Goal: Task Accomplishment & Management: Manage account settings

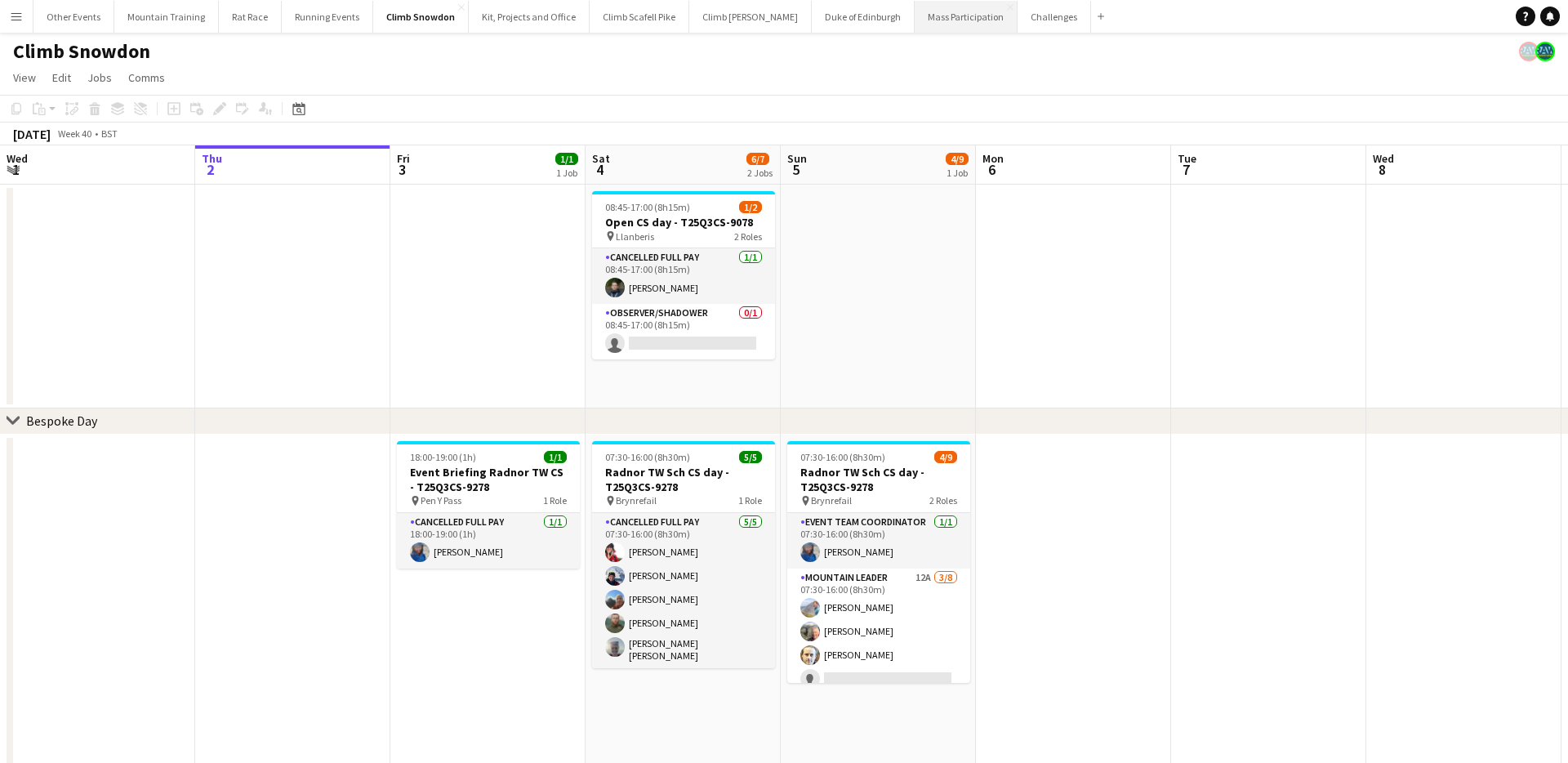
click at [917, 25] on button "Mass Participation Close" at bounding box center [966, 17] width 103 height 32
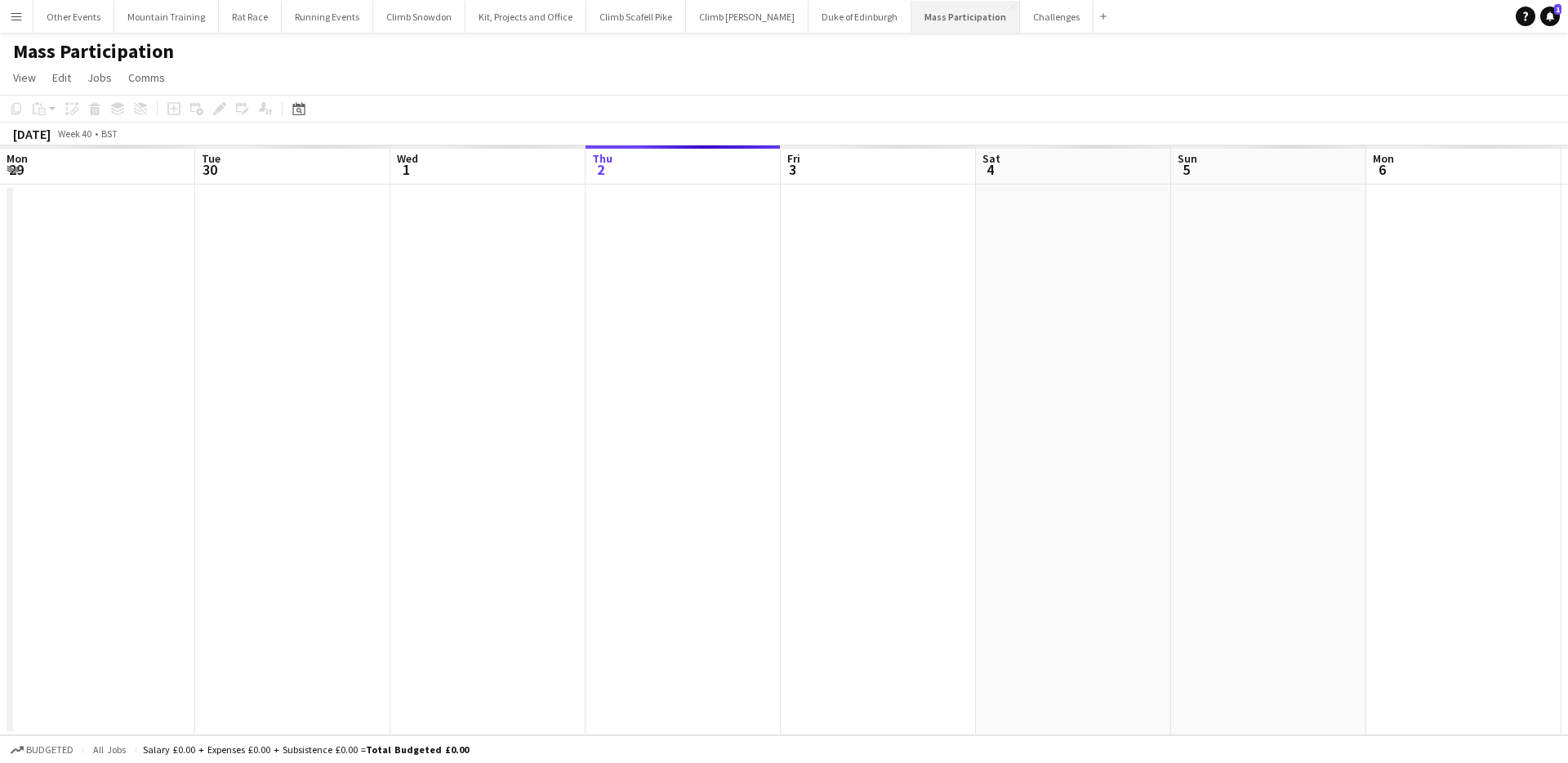
scroll to position [0, 391]
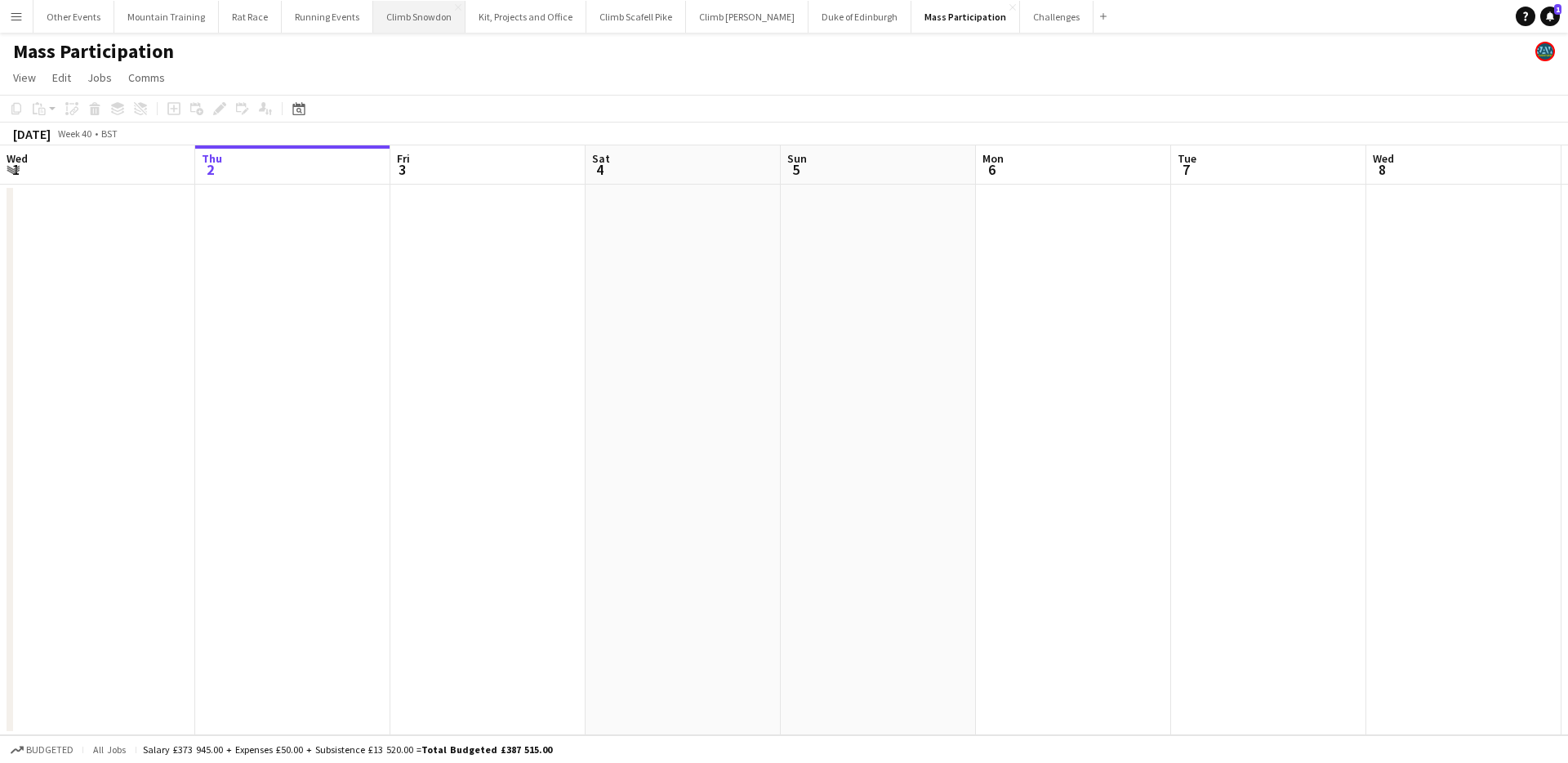
click at [423, 21] on button "Climb Snowdon Close" at bounding box center [419, 17] width 92 height 32
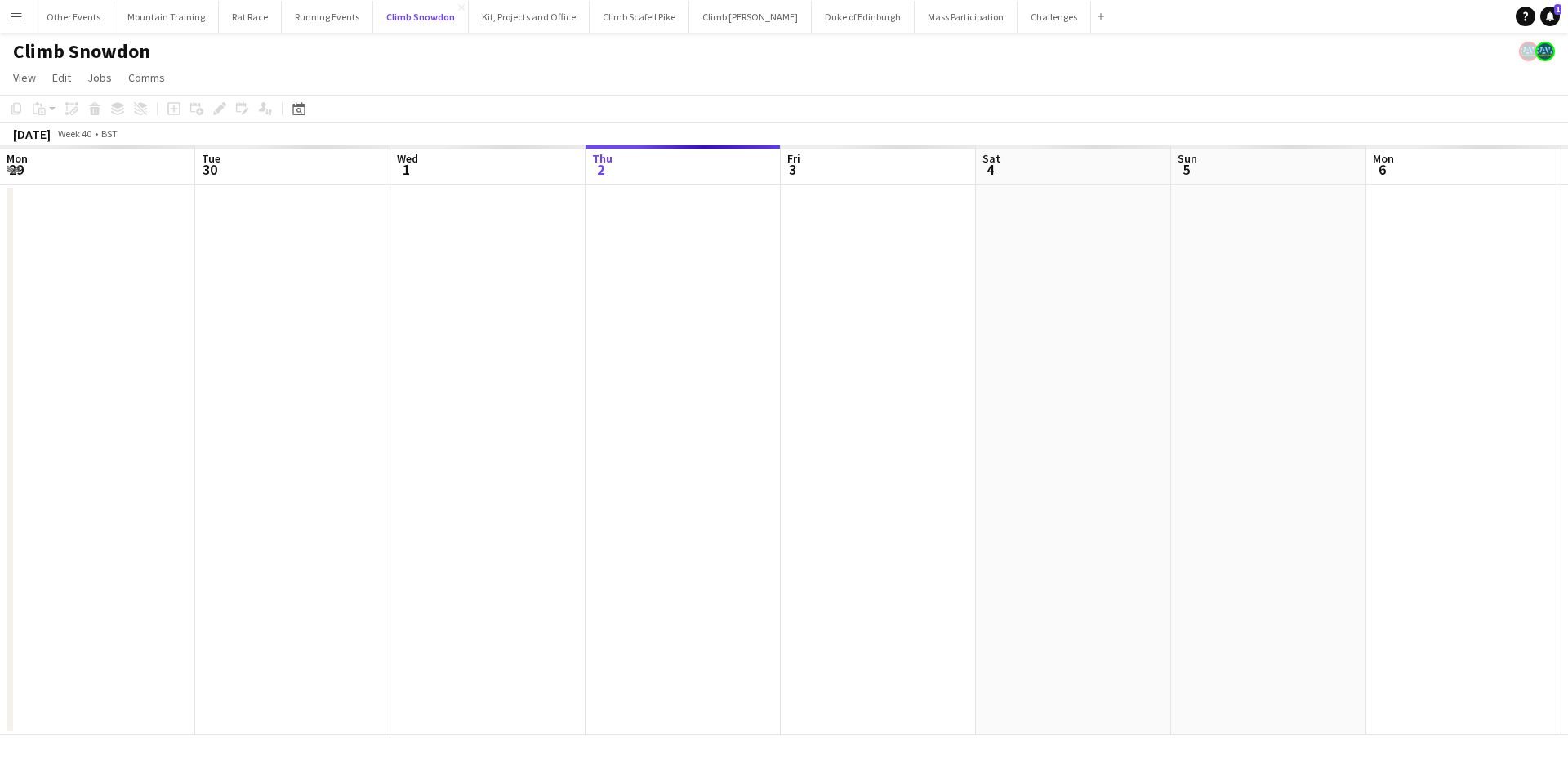
scroll to position [0, 391]
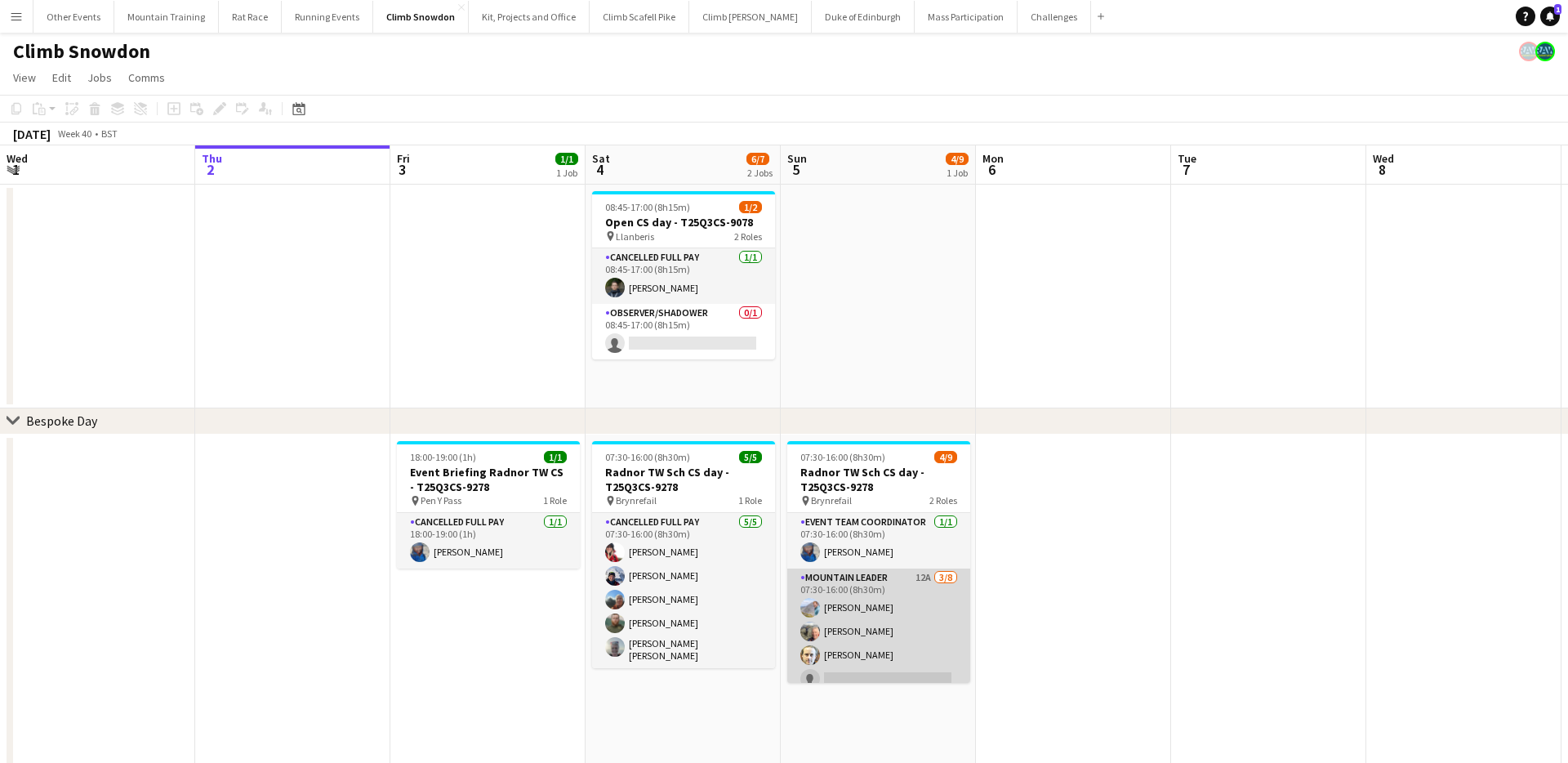
click at [902, 658] on app-card-role "Mountain Leader 12A [DATE] 07:30-16:00 (8h30m) [PERSON_NAME] [PERSON_NAME] [PER…" at bounding box center [879, 679] width 183 height 221
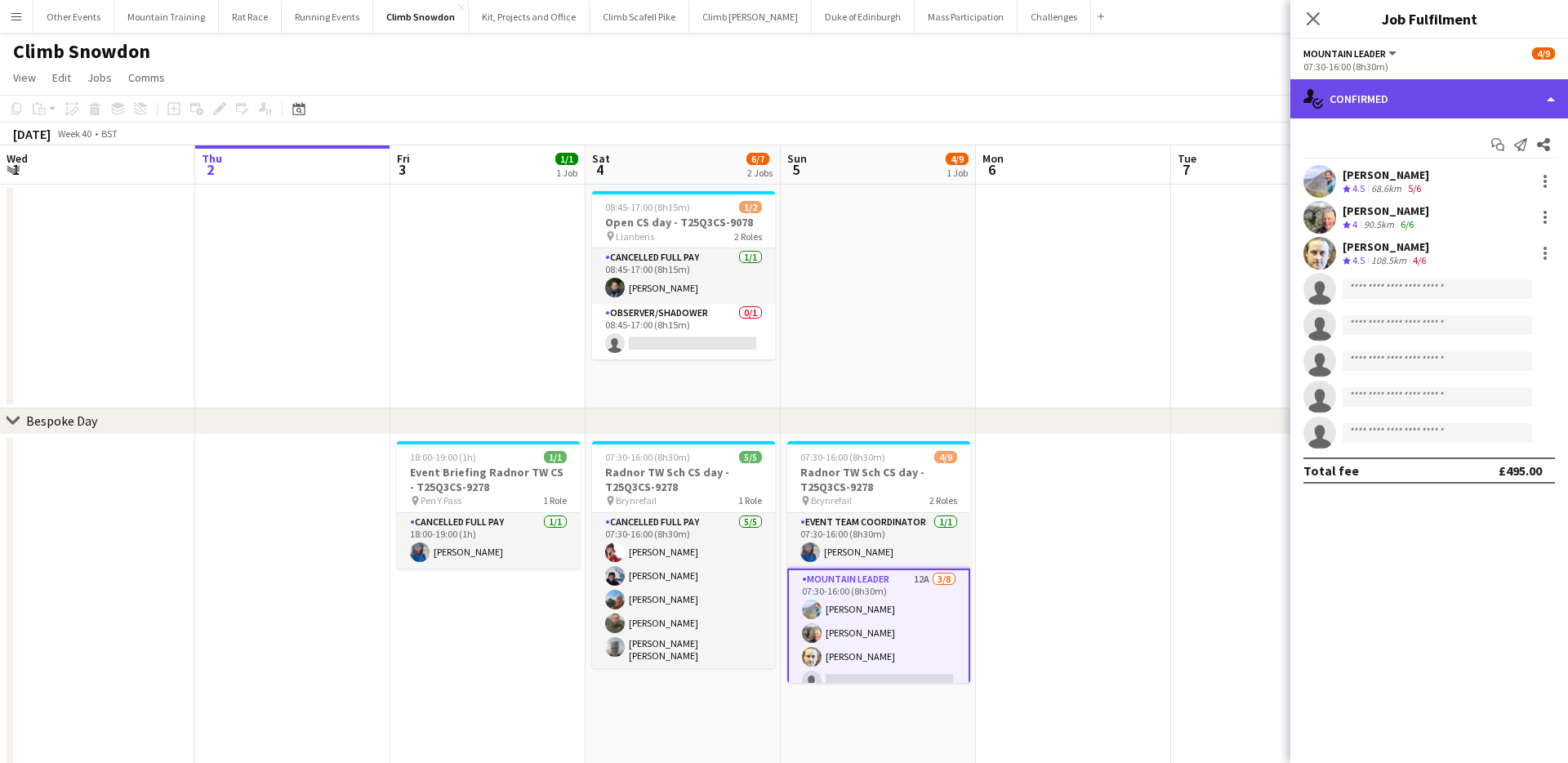
click at [1440, 105] on div "single-neutral-actions-check-2 Confirmed" at bounding box center [1429, 99] width 278 height 39
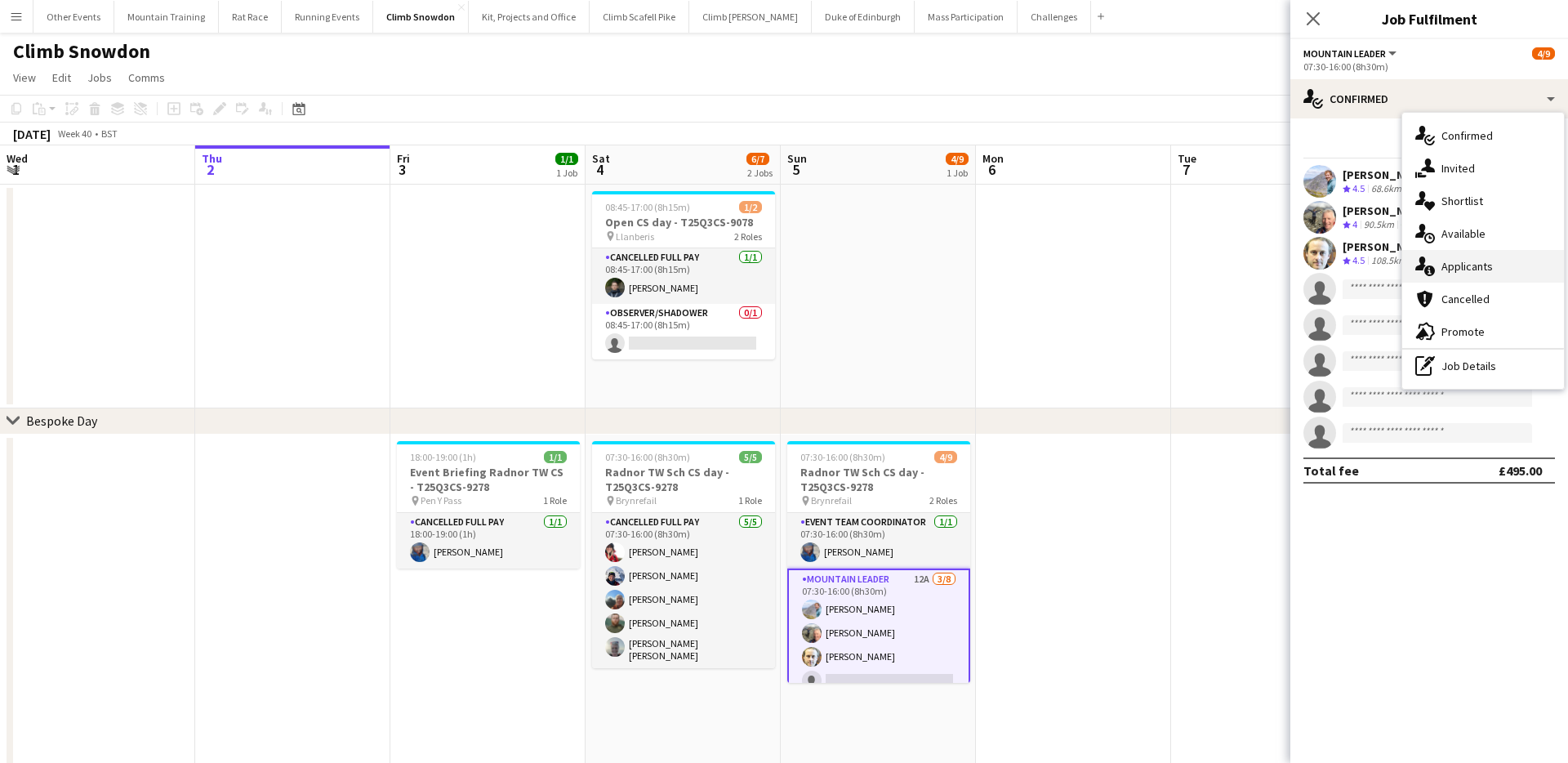
click at [1477, 263] on span "Applicants" at bounding box center [1467, 266] width 51 height 15
